Goal: Information Seeking & Learning: Learn about a topic

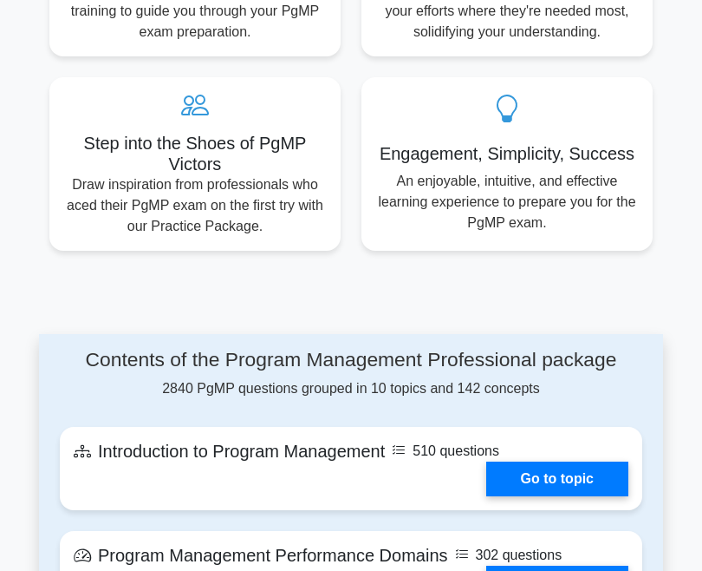
scroll to position [1207, 0]
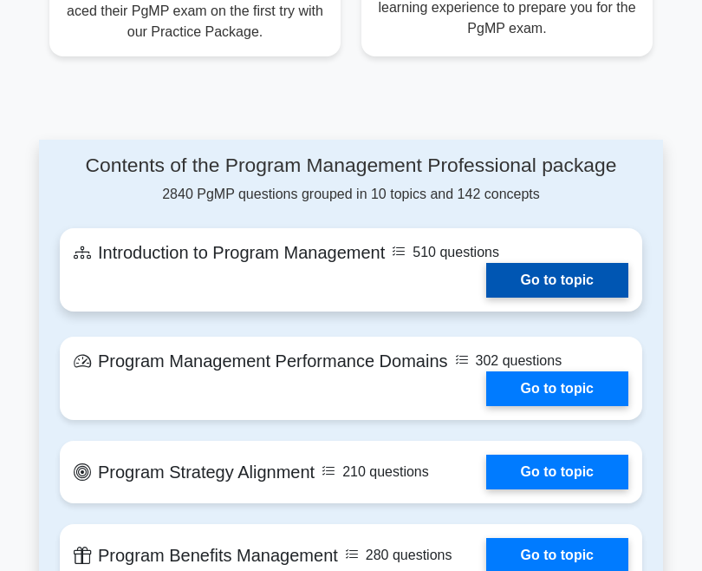
click at [550, 268] on link "Go to topic" at bounding box center [557, 280] width 142 height 35
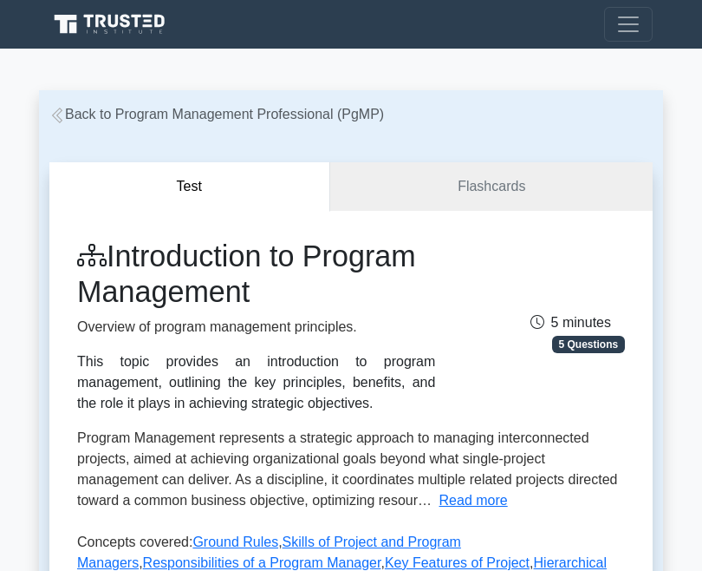
scroll to position [612, 0]
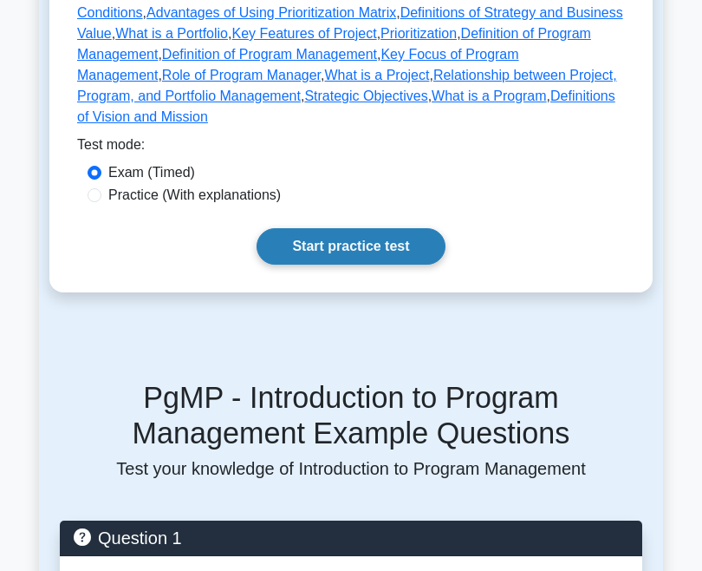
click at [414, 235] on link "Start practice test" at bounding box center [351, 246] width 188 height 36
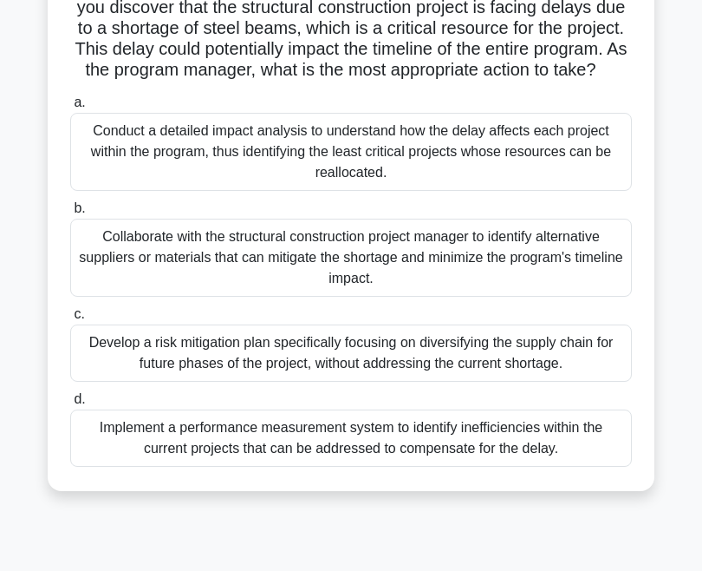
scroll to position [359, 0]
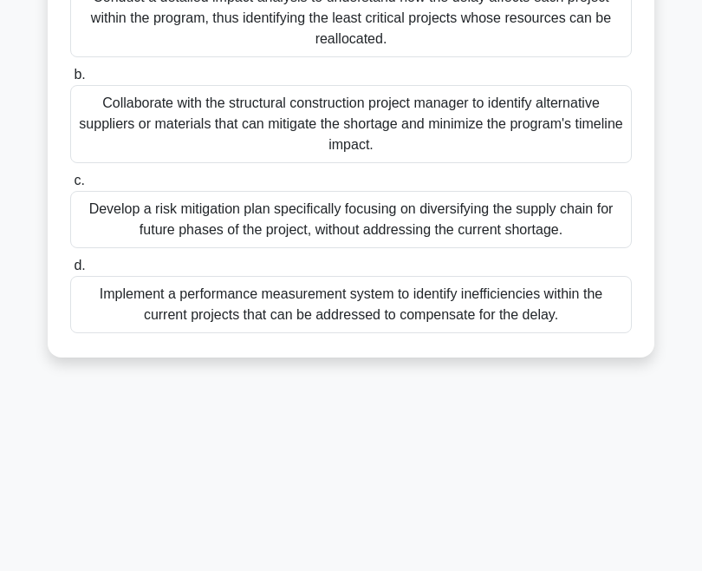
click at [391, 301] on div "Implement a performance measurement system to identify inefficiencies within th…" at bounding box center [351, 304] width 562 height 57
click at [70, 271] on input "d. Implement a performance measurement system to identify inefficiencies within…" at bounding box center [70, 265] width 0 height 11
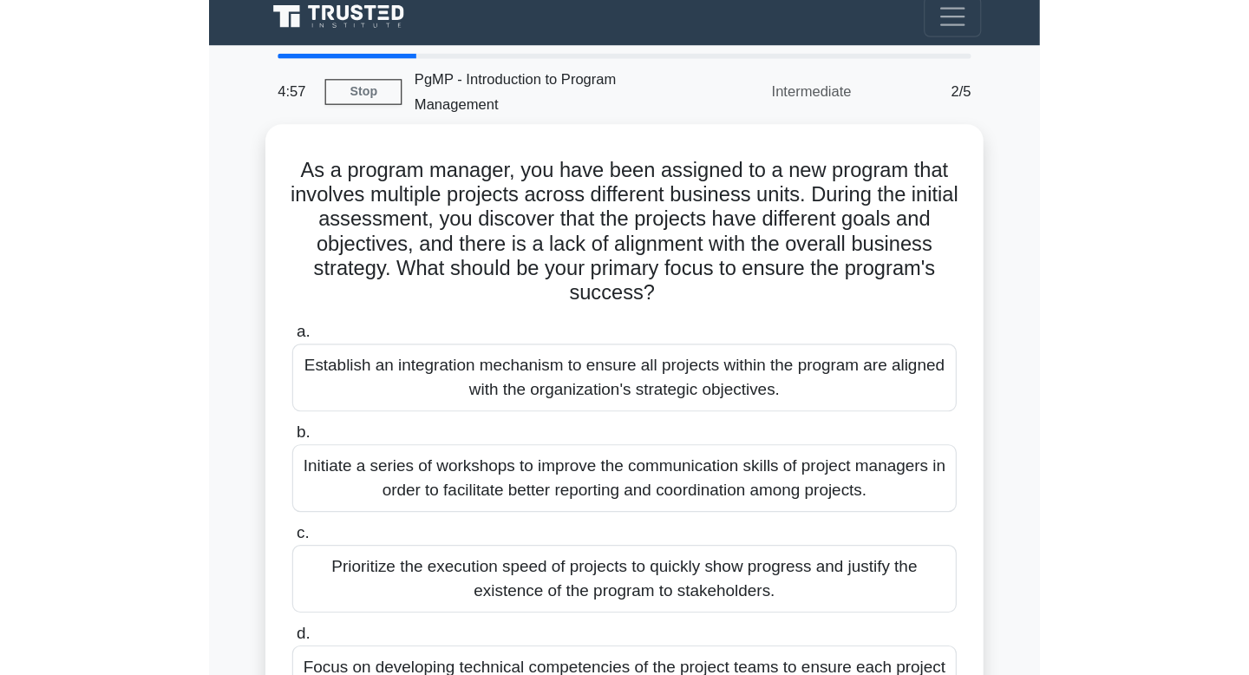
scroll to position [0, 0]
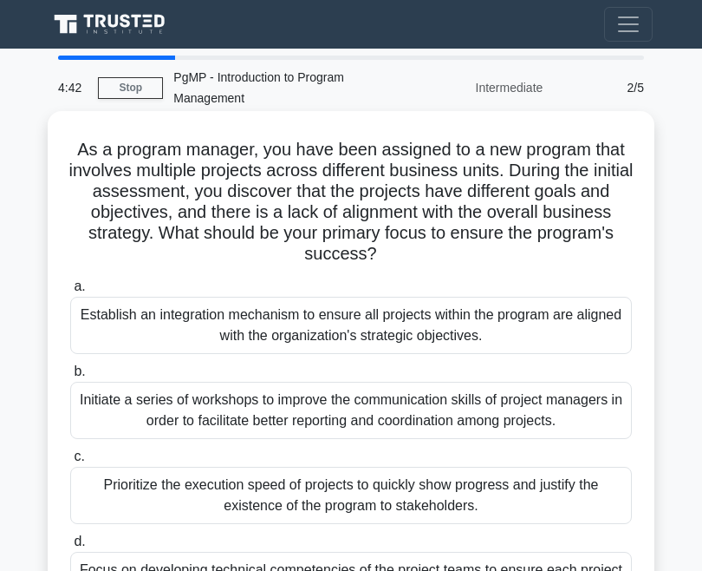
click at [226, 299] on div "Establish an integration mechanism to ensure all projects within the program ar…" at bounding box center [351, 325] width 562 height 57
click at [70, 292] on input "a. Establish an integration mechanism to ensure all projects within the program…" at bounding box center [70, 286] width 0 height 11
